Goal: Transaction & Acquisition: Purchase product/service

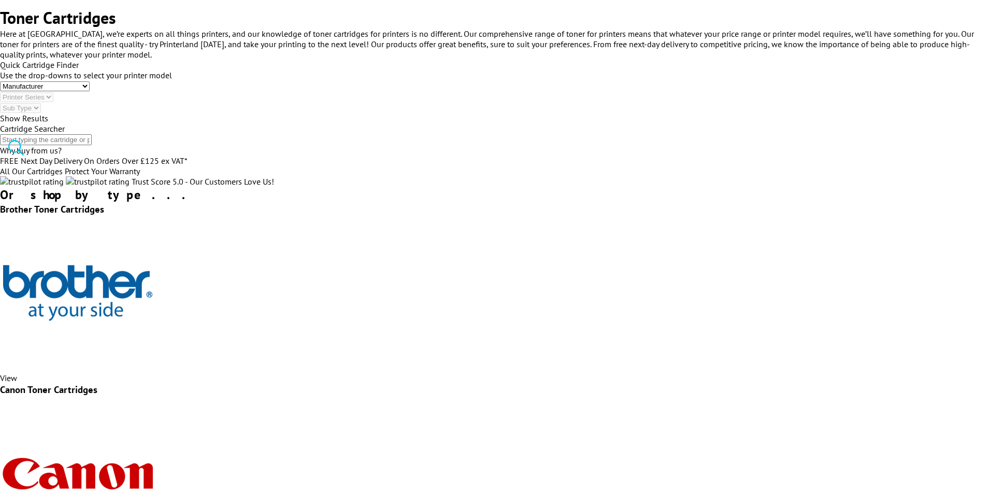
click at [90, 91] on select "Manufacturer Brother Canon Cubify Dell Dymo Epson HP Kodak Konica Minolta Kyoce…" at bounding box center [45, 86] width 90 height 10
select select "1550"
click at [90, 91] on select "Manufacturer Brother Canon Cubify Dell Dymo Epson HP Kodak Konica Minolta Kyoce…" at bounding box center [45, 86] width 90 height 10
click at [53, 102] on select "Printer Series ESP3 ESP3250 ESP5 ESP5250 ESP6150 ESP7 ESP7250 ESP9 ESP9250 Hero…" at bounding box center [26, 97] width 53 height 10
select select "19313"
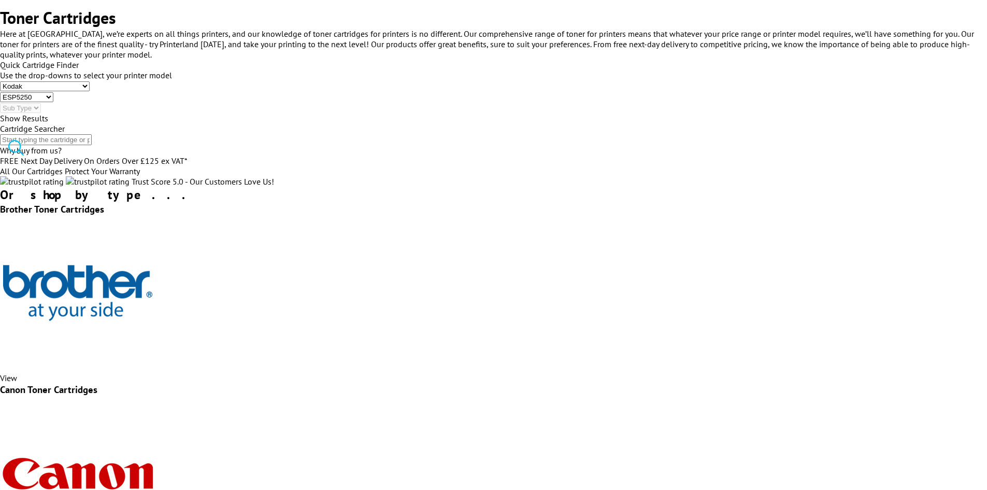
click at [53, 102] on select "Printer Series ESP3 ESP3250 ESP5 ESP5250 ESP6150 ESP7 ESP7250 ESP9 ESP9250 Hero…" at bounding box center [26, 97] width 53 height 10
click at [48, 123] on link "Show Results" at bounding box center [24, 118] width 48 height 10
click at [90, 91] on select "Manufacturer Brother Canon Cubify Dell Dymo Epson HP Kodak Konica Minolta Kyoce…" at bounding box center [45, 86] width 90 height 10
select select "11839"
click at [90, 91] on select "Manufacturer Brother Canon Cubify Dell Dymo Epson HP Kodak Konica Minolta Kyoce…" at bounding box center [45, 86] width 90 height 10
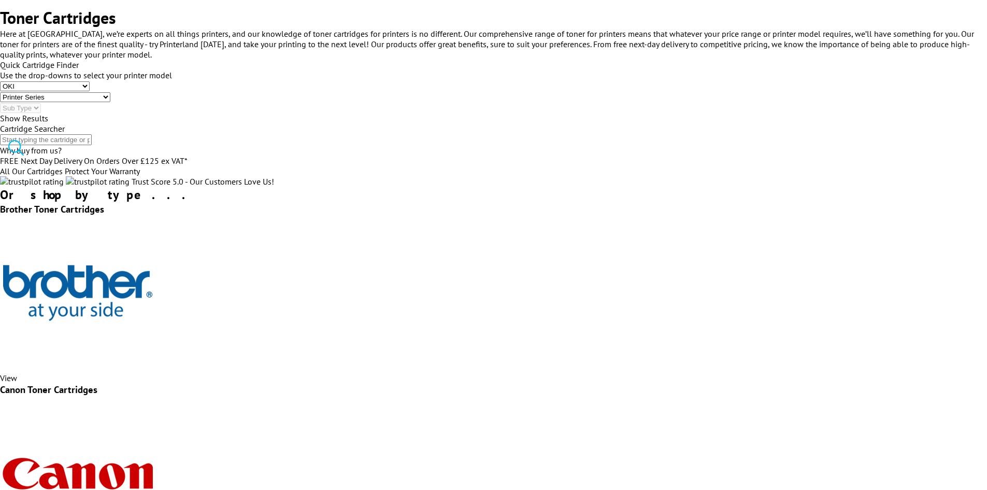
drag, startPoint x: 303, startPoint y: 231, endPoint x: 296, endPoint y: 240, distance: 11.5
click at [110, 102] on select "Printer Series Dot Matrix Oki Line Matrix Ink Cartridges Oki MX Series Ink Cart…" at bounding box center [55, 97] width 110 height 10
select select "33325"
click at [110, 102] on select "Printer Series Dot Matrix Oki Line Matrix Ink Cartridges Oki MX Series Ink Cart…" at bounding box center [55, 97] width 110 height 10
click at [42, 113] on select "Sub Type OKI C301 OKI C310 OKI C321 OKI C330 OKI C332" at bounding box center [21, 108] width 42 height 10
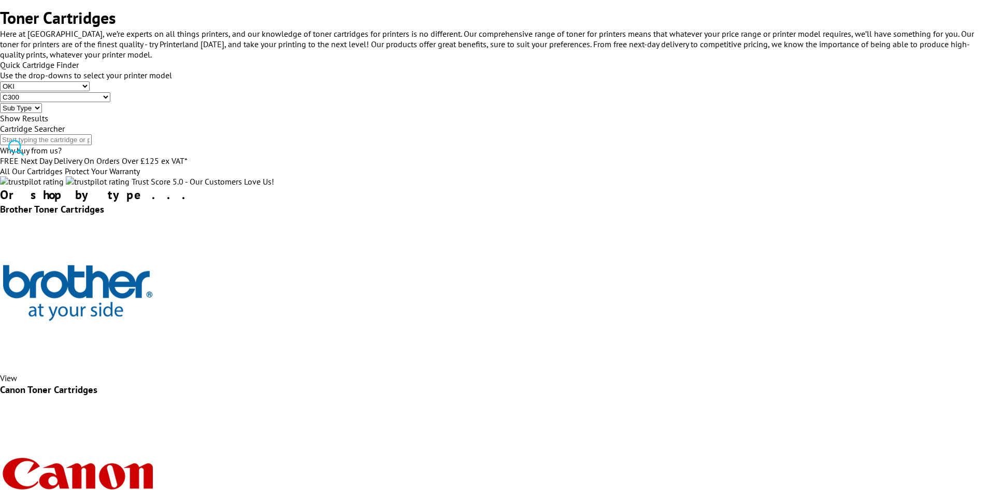
select select "25233"
click at [42, 113] on select "Sub Type OKI C301 OKI C310 OKI C321 OKI C330 OKI C332" at bounding box center [21, 108] width 42 height 10
click at [48, 123] on link "Show Results" at bounding box center [24, 118] width 48 height 10
click at [90, 91] on select "Manufacturer Brother Canon Cubify Dell Dymo Epson HP Kodak Konica Minolta Kyoce…" at bounding box center [45, 86] width 90 height 10
select select "11997"
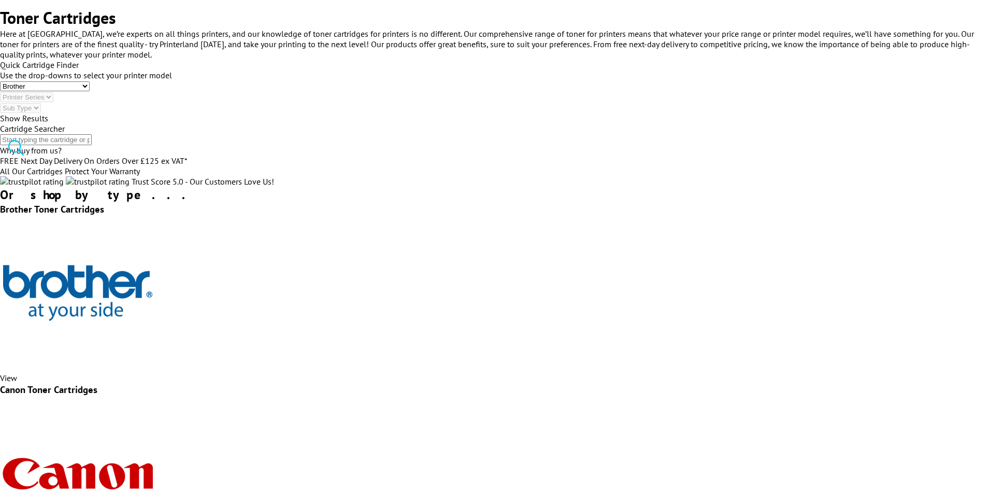
click at [90, 91] on select "Manufacturer Brother Canon Cubify Dell Dymo Epson HP Kodak Konica Minolta Kyoce…" at bounding box center [45, 86] width 90 height 10
click at [104, 102] on select "Printer Series DCP Series FAX Series HL Series MFC Series 12mm TZE Labelling Ta…" at bounding box center [52, 97] width 104 height 10
select select "33119"
click at [104, 102] on select "Printer Series DCP Series FAX Series HL Series MFC Series 12mm TZE Labelling Ta…" at bounding box center [52, 97] width 104 height 10
click at [67, 113] on select "Sub Type Brother FAX-1020 Brother FAX-1030 Brother FAX-1355 Brother FAX-1360 Br…" at bounding box center [33, 108] width 67 height 10
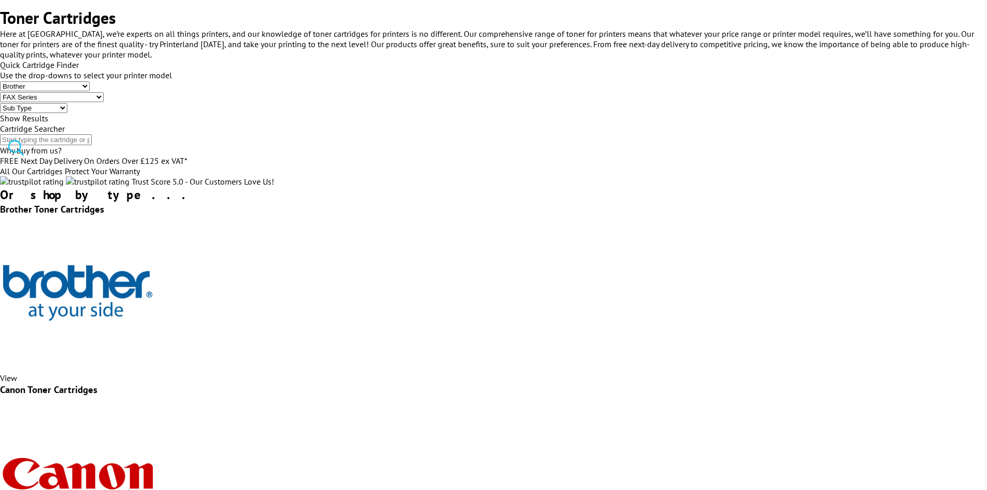
select select "6325"
click at [67, 113] on select "Sub Type Brother FAX-1020 Brother FAX-1030 Brother FAX-1355 Brother FAX-1360 Br…" at bounding box center [33, 108] width 67 height 10
click at [48, 123] on link "Show Results" at bounding box center [24, 118] width 48 height 10
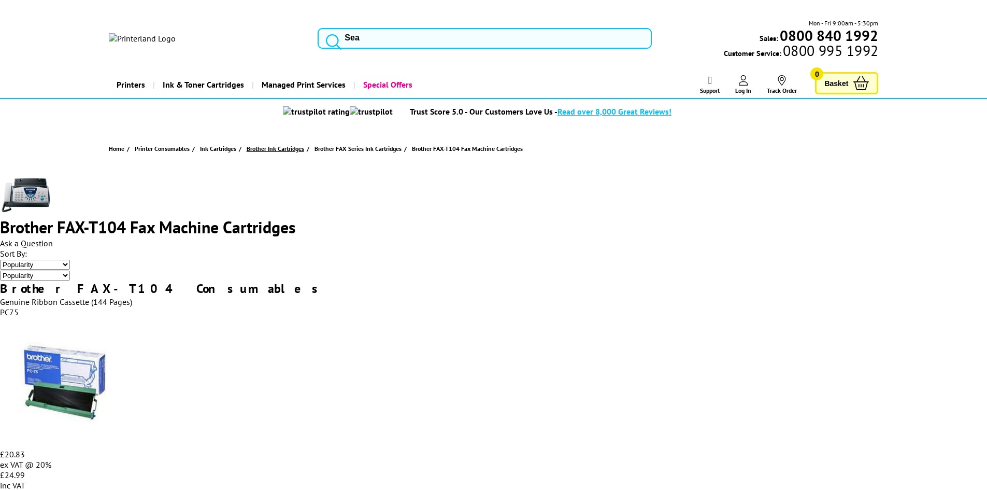
click at [273, 143] on span "Brother Ink Cartridges" at bounding box center [276, 148] width 58 height 11
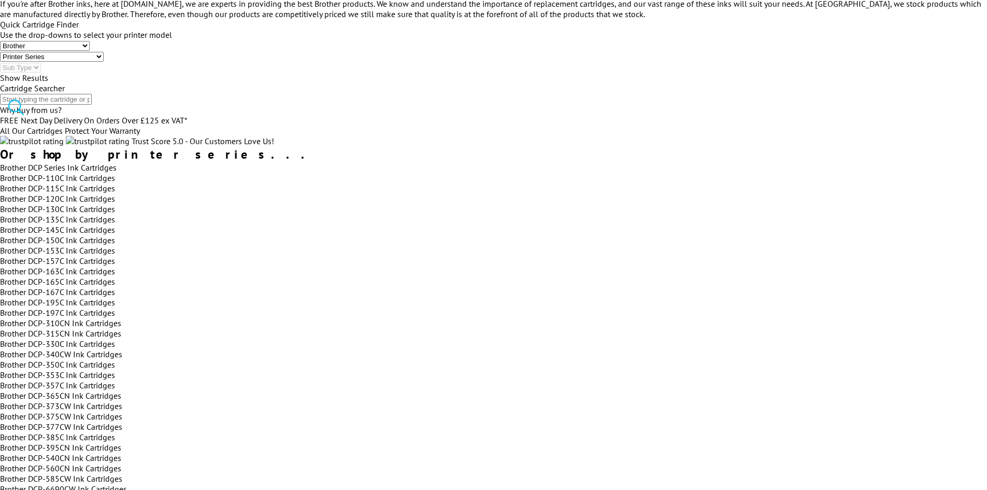
scroll to position [207, 0]
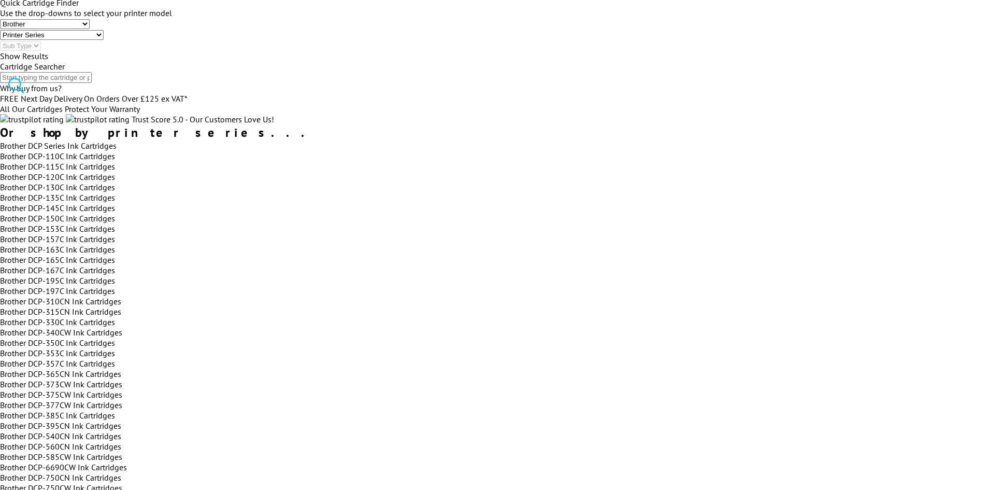
drag, startPoint x: 259, startPoint y: 153, endPoint x: 252, endPoint y: 153, distance: 6.8
click at [90, 29] on select "Manufacturer Brother Canon Cubify Dell Dymo Epson HP Kodak Konica Minolta Kyoce…" at bounding box center [45, 24] width 90 height 10
select select "13815"
click at [90, 29] on select "Manufacturer Brother Canon Cubify Dell Dymo Epson HP Kodak Konica Minolta Kyoce…" at bounding box center [45, 24] width 90 height 10
click at [68, 40] on select "Printer Series 4000 5000 B Series C Series Colorqube Colour MFP CopyCentre Docu…" at bounding box center [34, 35] width 68 height 10
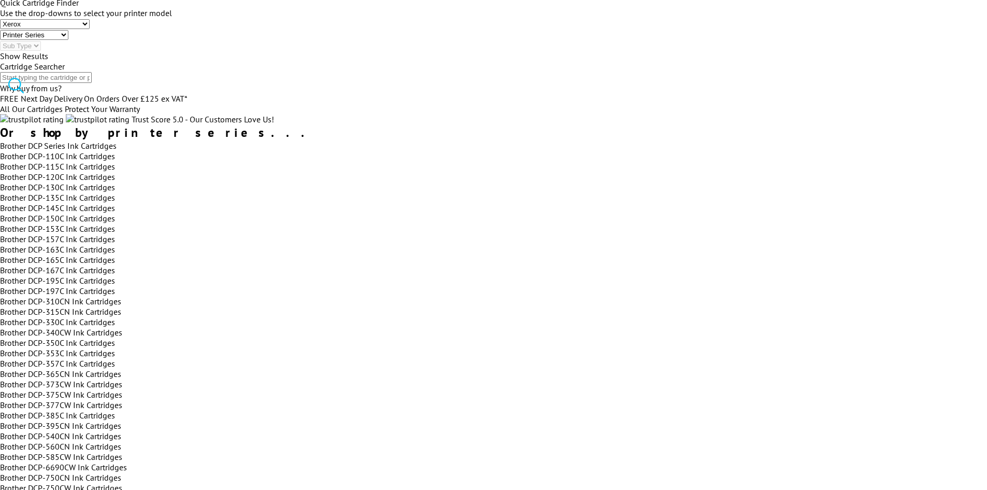
select select "37232"
click at [68, 40] on select "Printer Series 4000 5000 B Series C Series Colorqube Colour MFP CopyCentre Docu…" at bounding box center [34, 35] width 68 height 10
click at [48, 51] on select "Sub Type Xerox B205 Xerox B210 Xerox B215 Xerox B225 Xerox B230 Xerox B235 Xero…" at bounding box center [24, 46] width 48 height 10
select select "37233"
click at [48, 51] on select "Sub Type Xerox B205 Xerox B210 Xerox B215 Xerox B225 Xerox B230 Xerox B235 Xero…" at bounding box center [24, 46] width 48 height 10
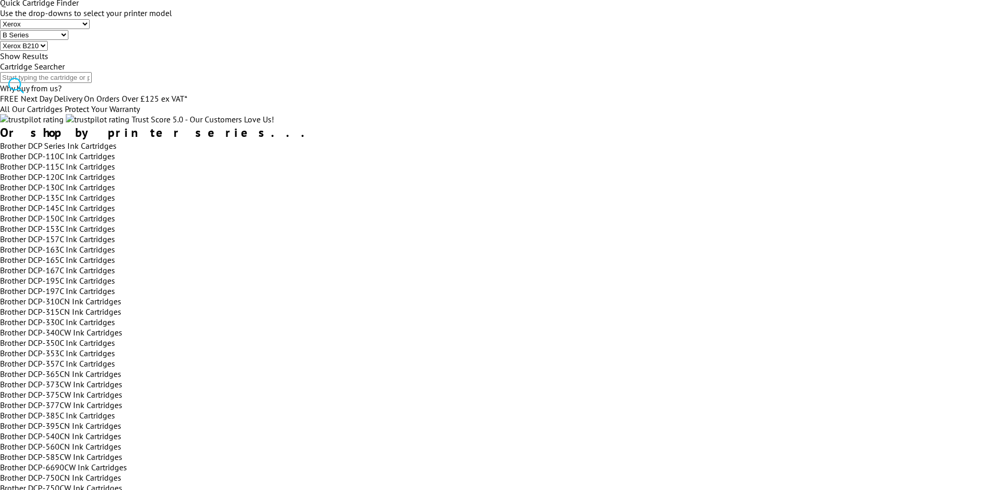
click at [48, 61] on link "Show Results" at bounding box center [24, 56] width 48 height 10
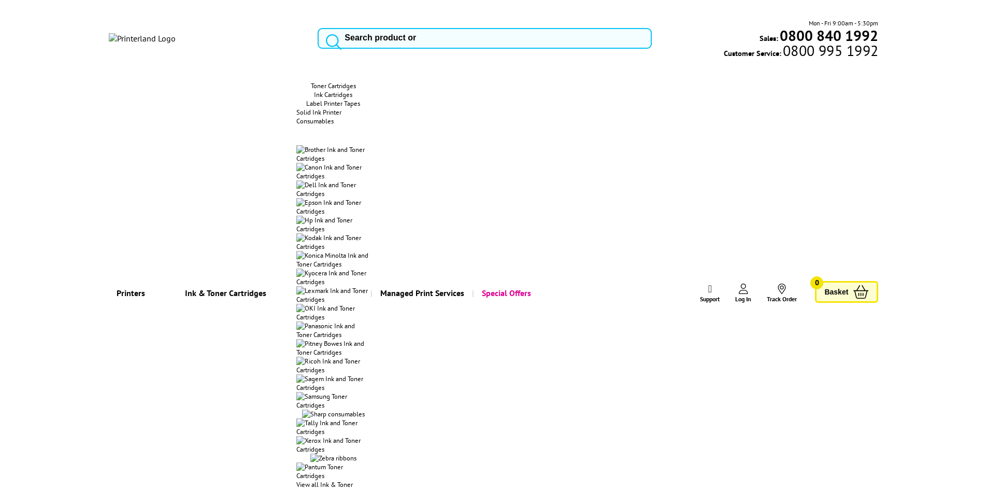
click at [296, 90] on link "Toner Cartridges" at bounding box center [333, 85] width 74 height 9
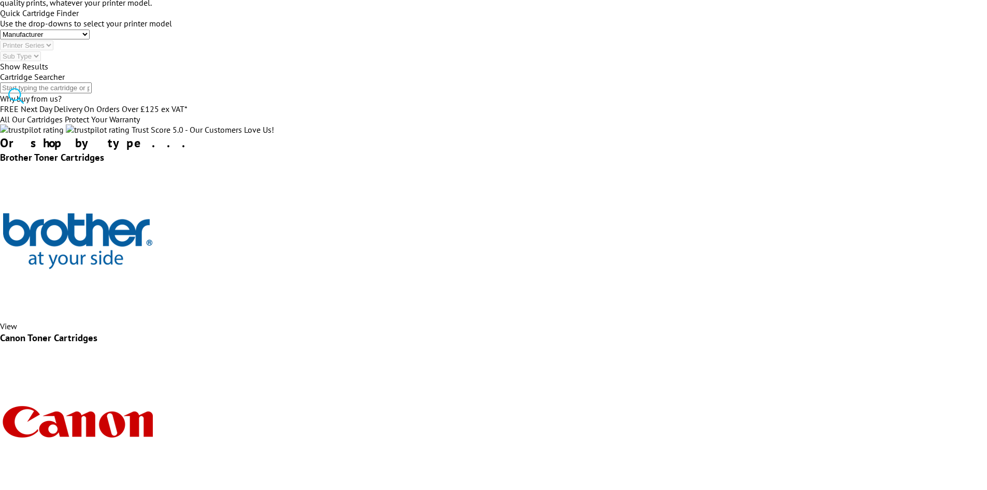
click at [90, 39] on select "Manufacturer Brother Canon Cubify Dell Dymo Epson HP Kodak Konica Minolta Kyoce…" at bounding box center [45, 35] width 90 height 10
